Goal: Navigation & Orientation: Find specific page/section

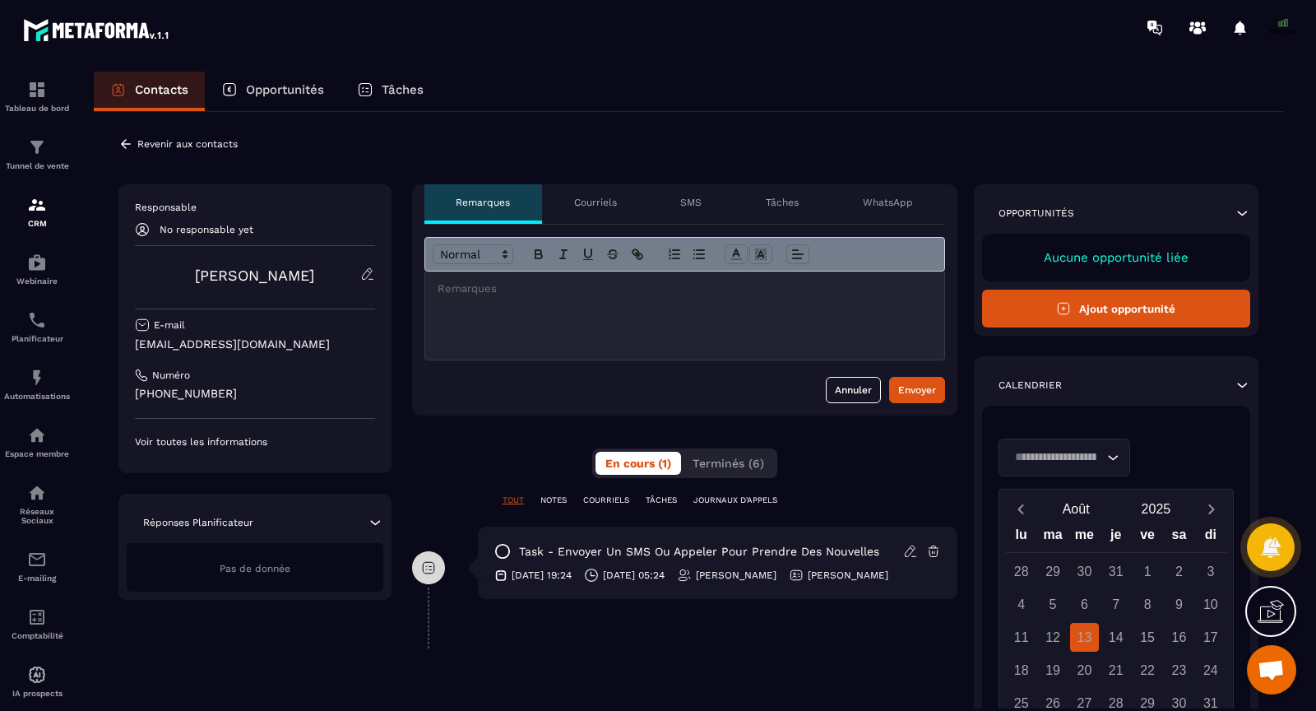
scroll to position [12462, 0]
click at [1179, 252] on p "Aucune opportunité liée" at bounding box center [1116, 257] width 236 height 15
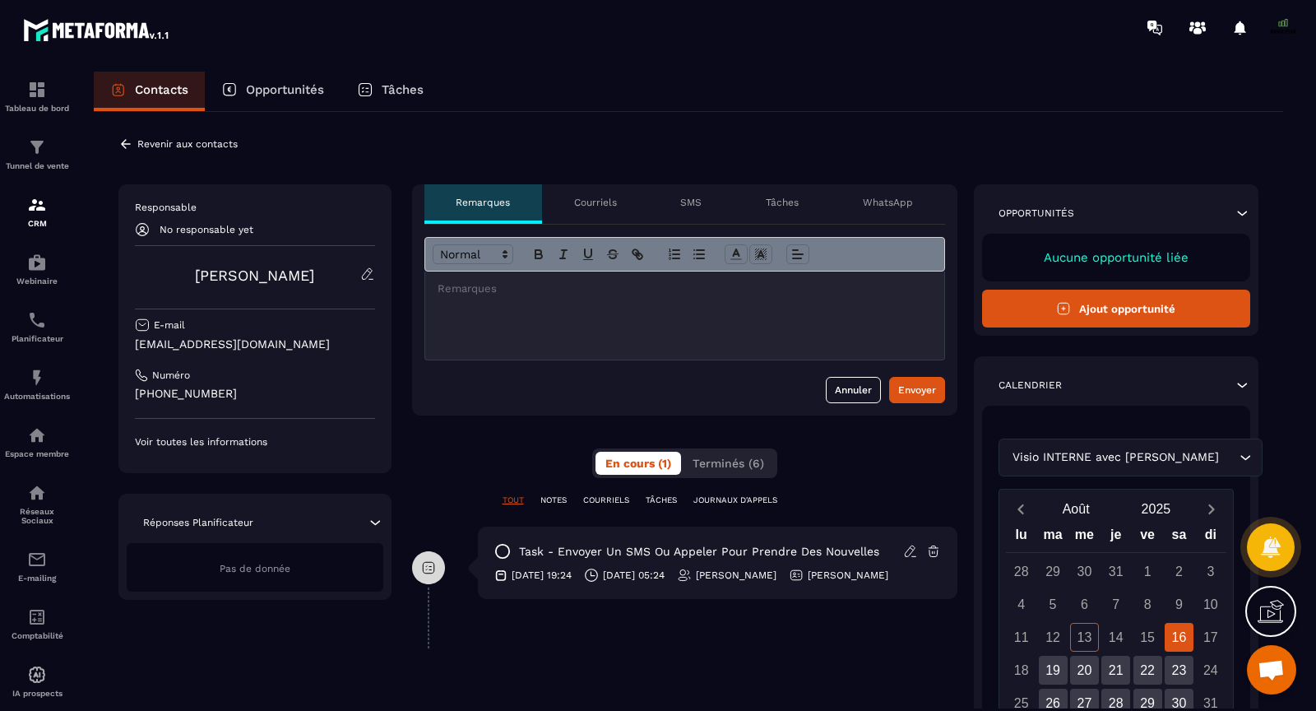
click at [778, 196] on p "Tâches" at bounding box center [782, 202] width 33 height 13
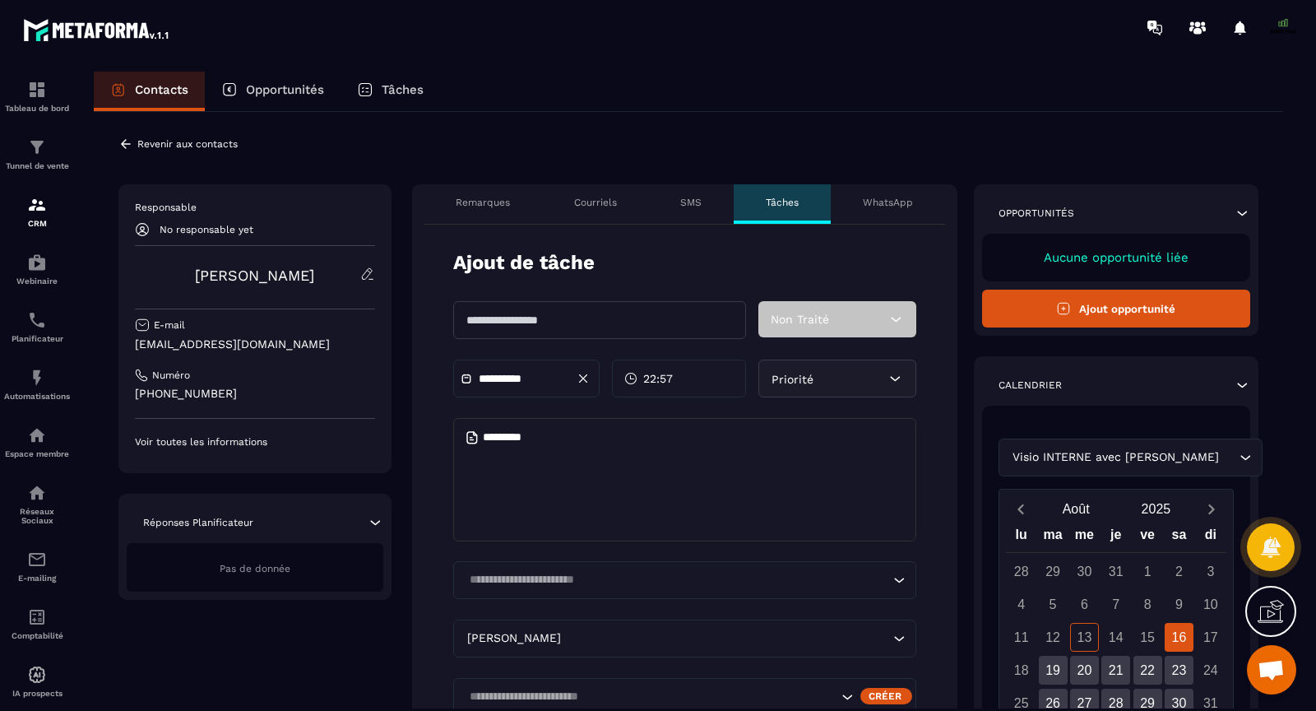
click at [200, 144] on p "Revenir aux contacts" at bounding box center [187, 144] width 100 height 12
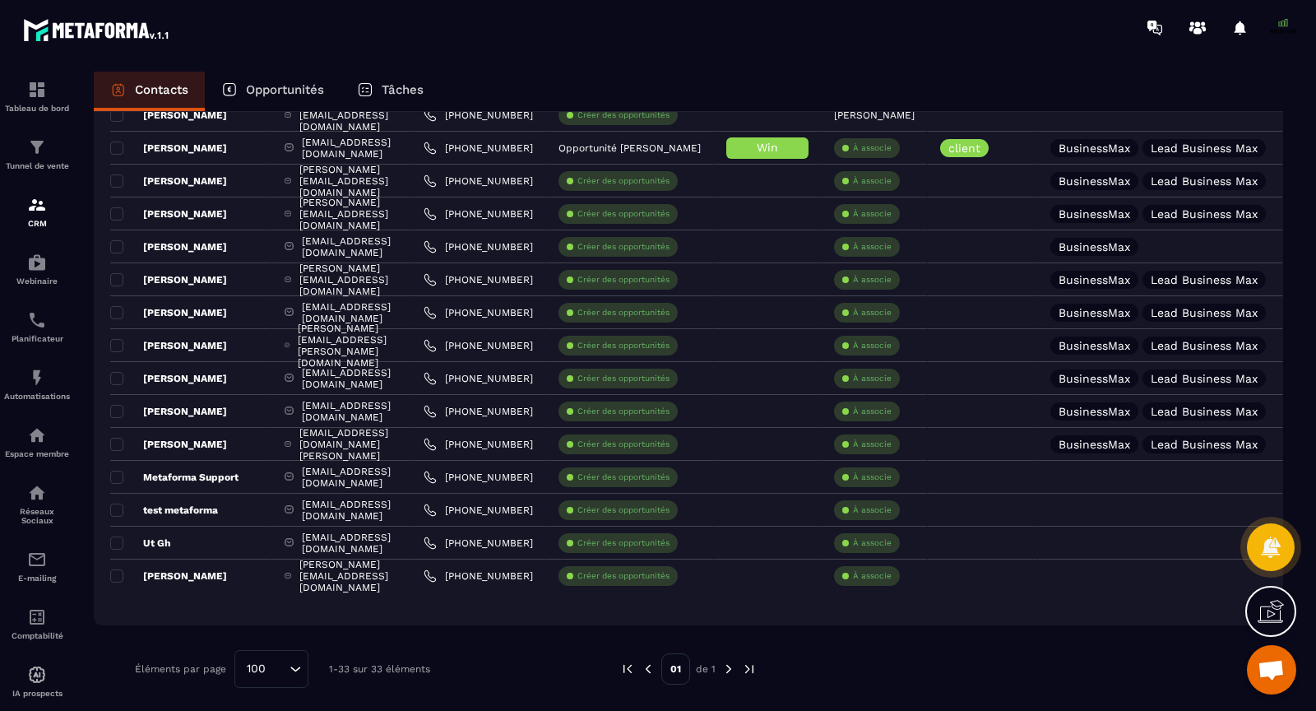
scroll to position [749, 0]
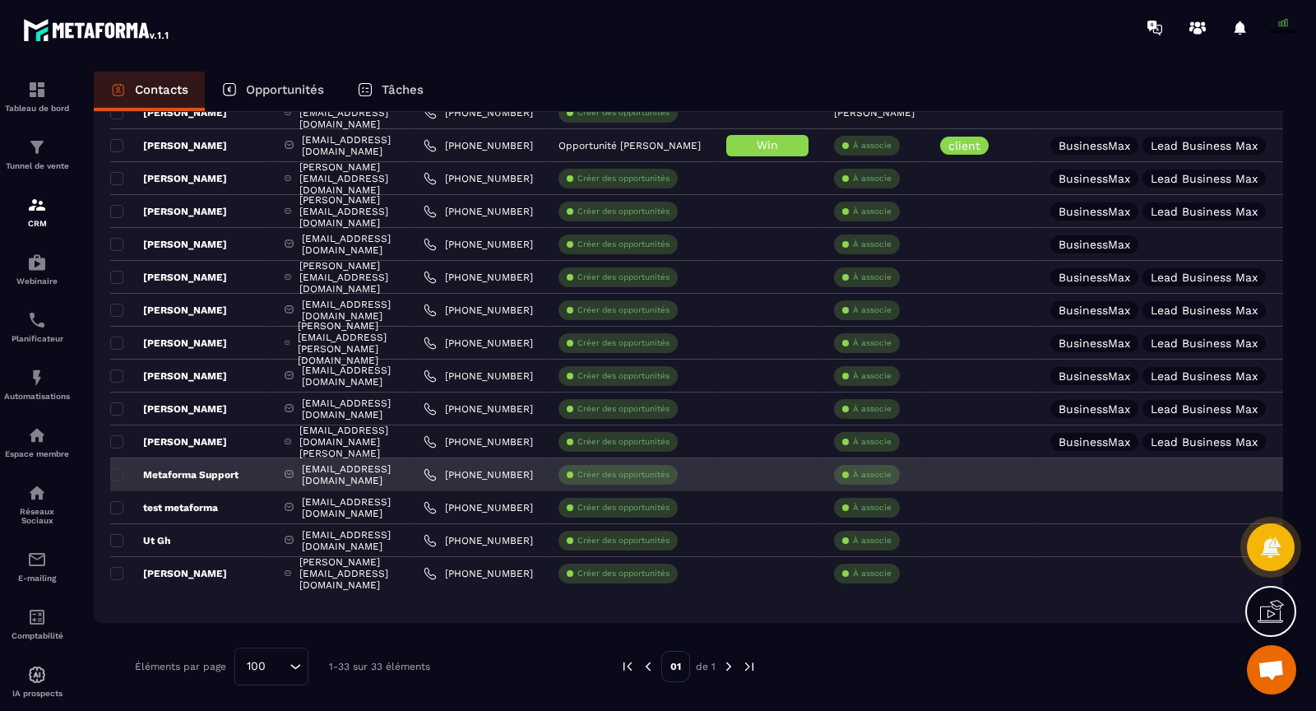
click at [822, 484] on div at bounding box center [768, 474] width 108 height 33
click at [822, 481] on div at bounding box center [768, 474] width 108 height 33
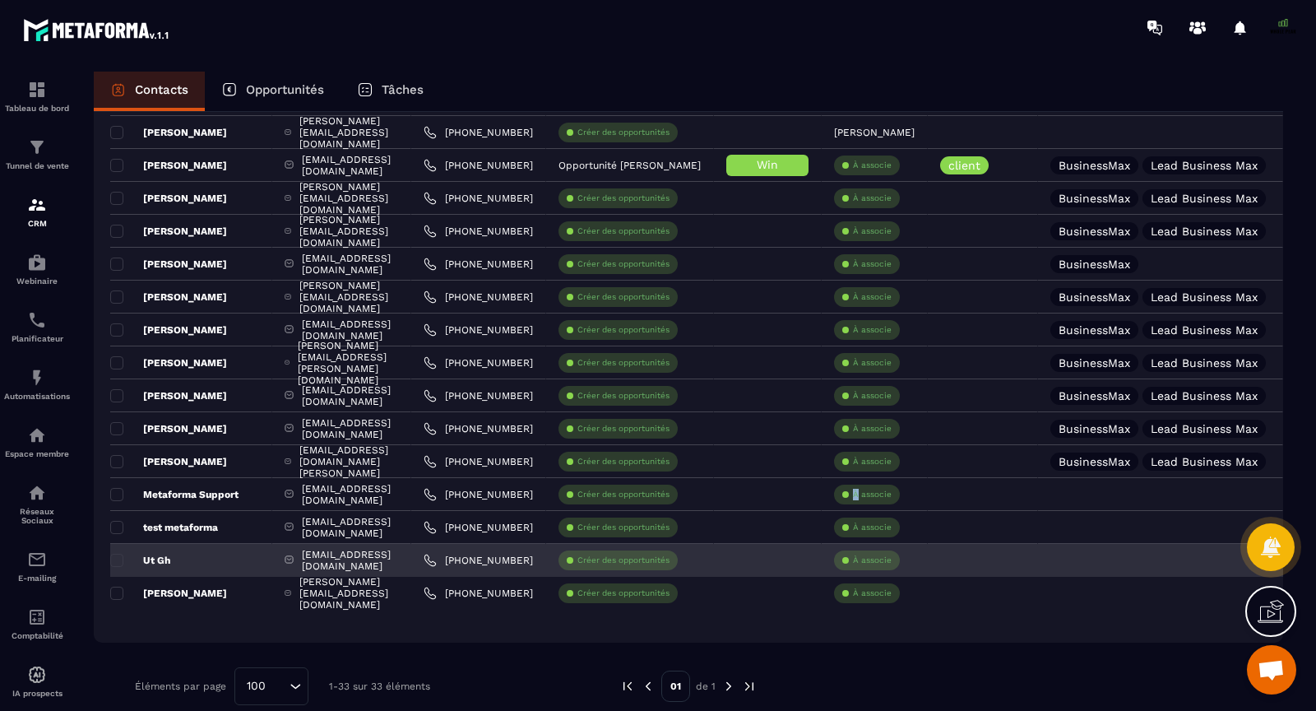
scroll to position [723, 0]
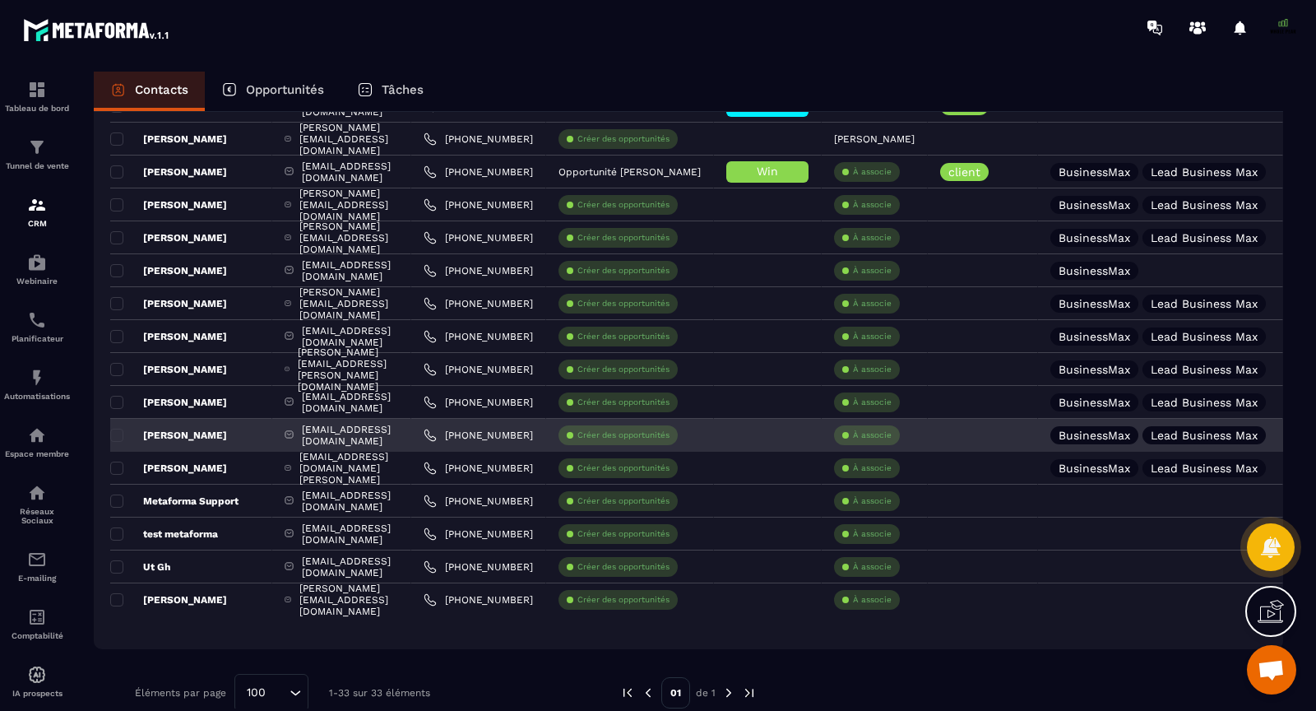
click at [282, 431] on div "[EMAIL_ADDRESS][DOMAIN_NAME]" at bounding box center [341, 435] width 139 height 33
click at [281, 435] on div "[EMAIL_ADDRESS][DOMAIN_NAME]" at bounding box center [341, 435] width 139 height 33
click at [195, 433] on p "[PERSON_NAME]" at bounding box center [168, 434] width 117 height 13
